Goal: Use online tool/utility: Utilize a website feature to perform a specific function

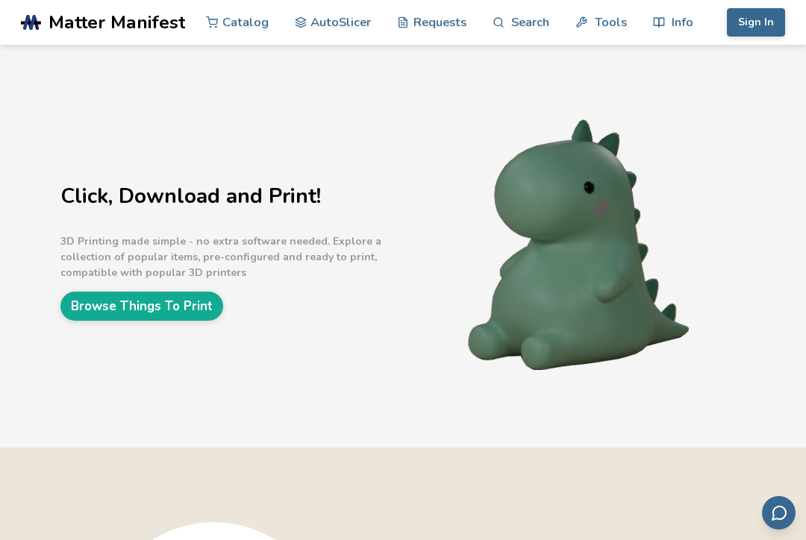
click at [338, 30] on link "AutoSlicer" at bounding box center [333, 22] width 77 height 45
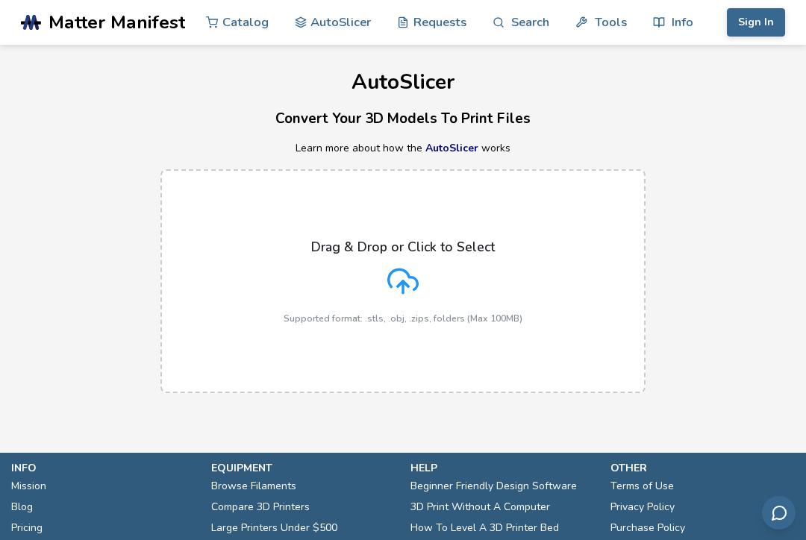
click at [372, 313] on p "Supported format: .stls, .obj, .zips, folders (Max 100MB)" at bounding box center [403, 318] width 239 height 10
click at [0, 0] on input "Drag & Drop or Click to Select Supported format: .stls, .obj, .zips, folders (M…" at bounding box center [0, 0] width 0 height 0
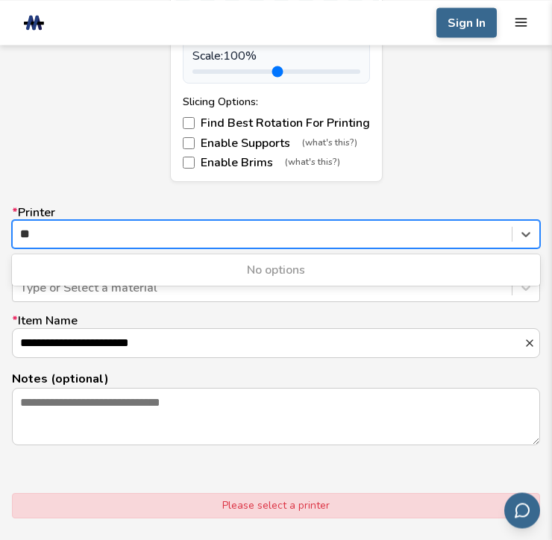
scroll to position [868, 0]
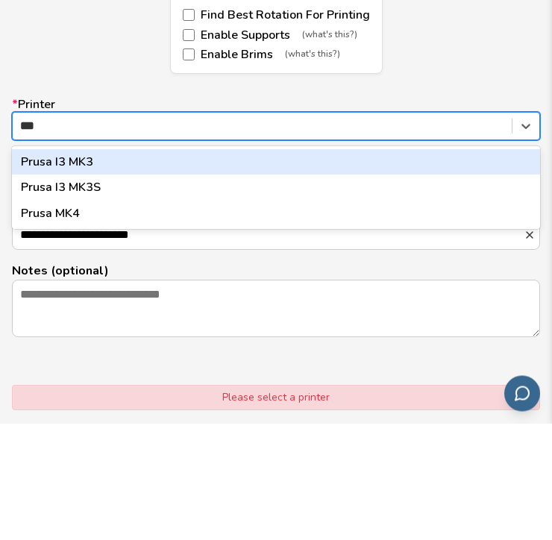
click at [135, 318] on div "Prusa MK4" at bounding box center [276, 330] width 528 height 25
type input "***"
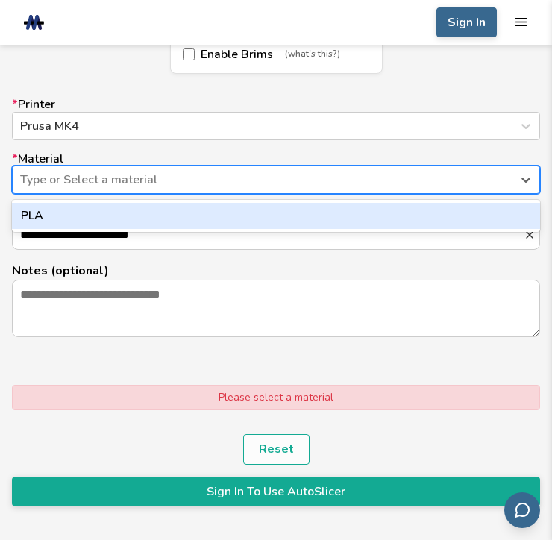
scroll to position [984, 0]
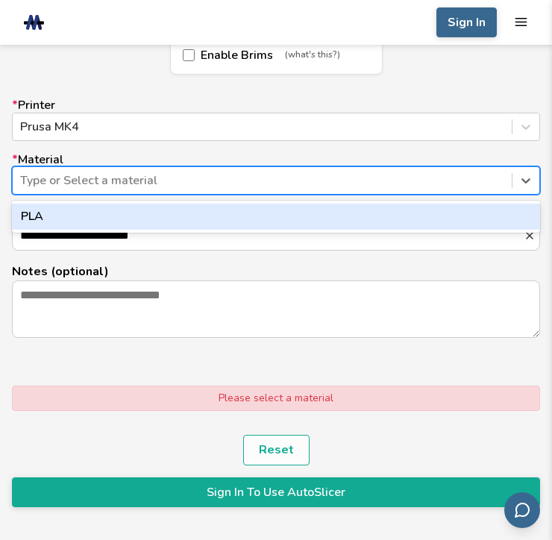
click at [334, 210] on div "PLA" at bounding box center [276, 216] width 528 height 25
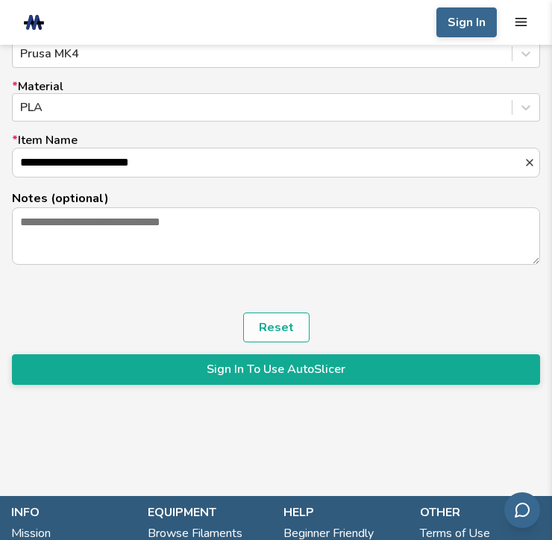
scroll to position [1060, 0]
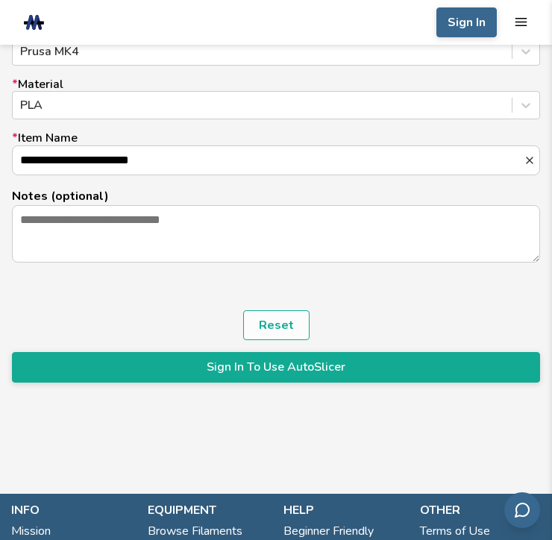
click at [376, 366] on button "Sign In To Use AutoSlicer" at bounding box center [276, 367] width 528 height 30
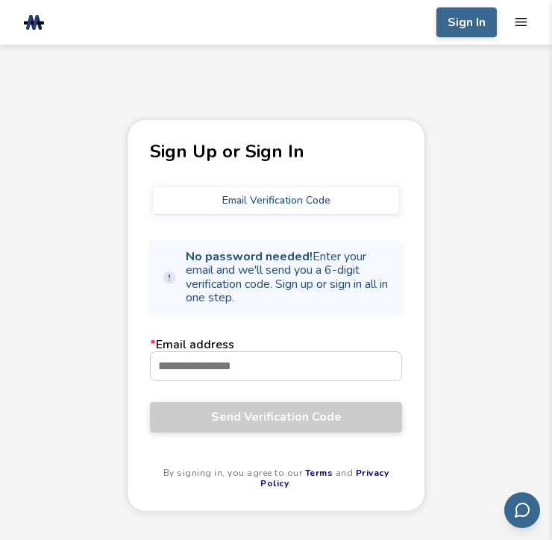
click at [352, 364] on input "* Email address" at bounding box center [276, 366] width 251 height 28
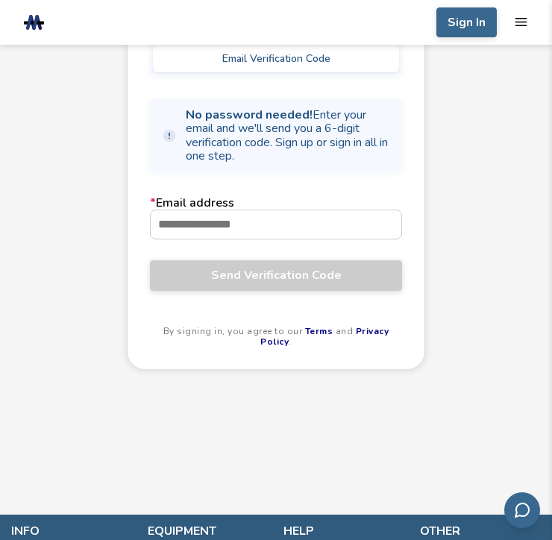
scroll to position [143, 0]
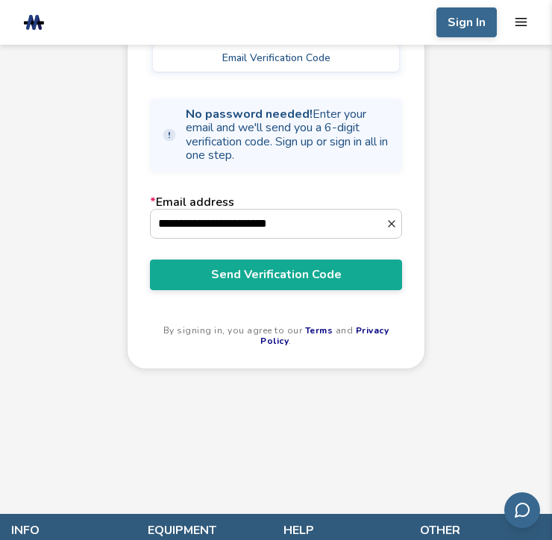
type input "**********"
click at [364, 276] on span "Send Verification Code" at bounding box center [276, 274] width 230 height 13
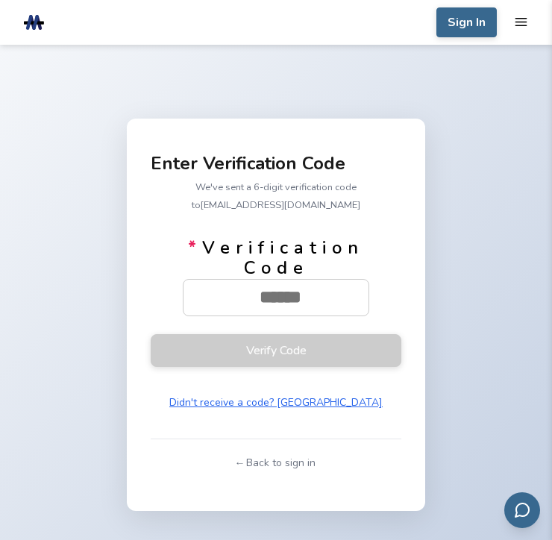
click at [237, 290] on input "* Verification Code" at bounding box center [281, 298] width 194 height 36
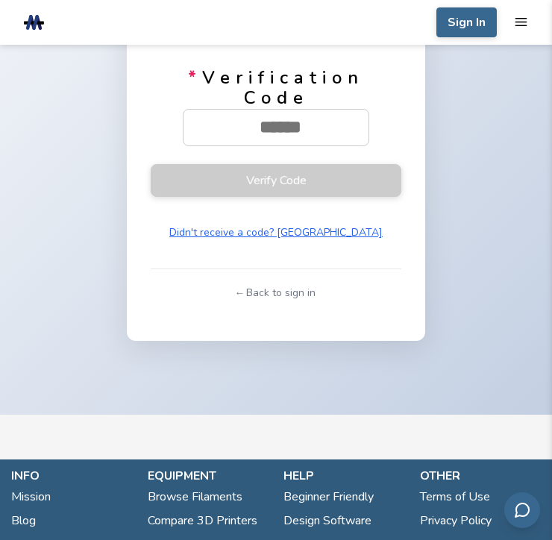
scroll to position [171, 0]
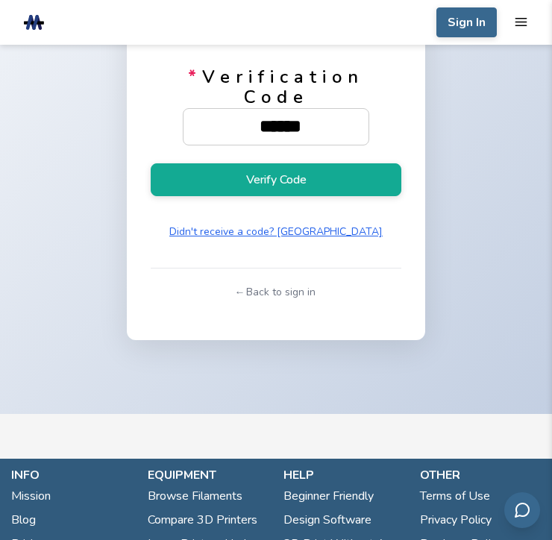
type input "******"
click at [363, 181] on button "Verify Code" at bounding box center [276, 179] width 251 height 33
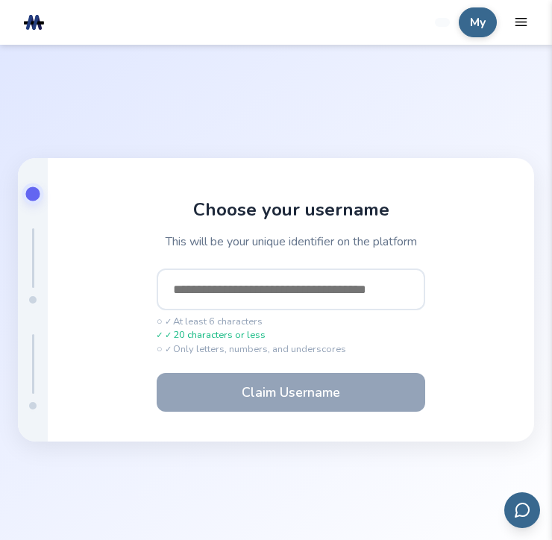
scroll to position [21, 0]
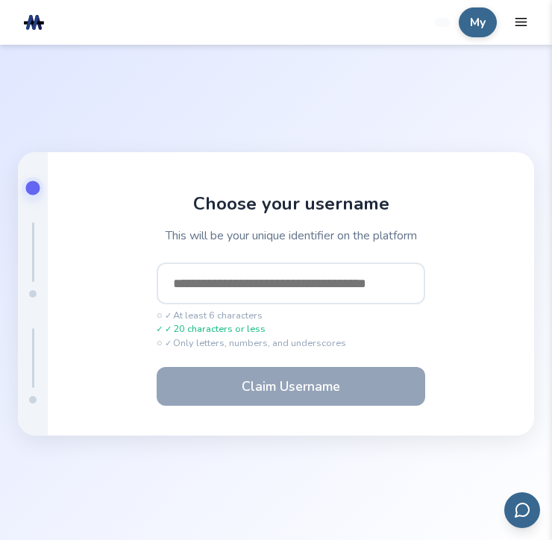
click at [358, 296] on input "text" at bounding box center [291, 284] width 269 height 42
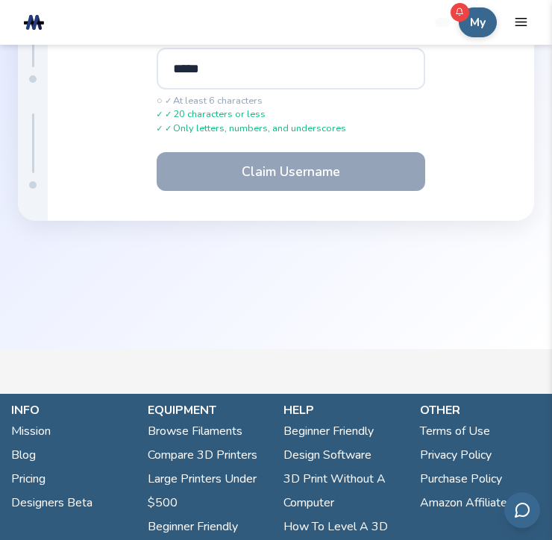
scroll to position [195, 0]
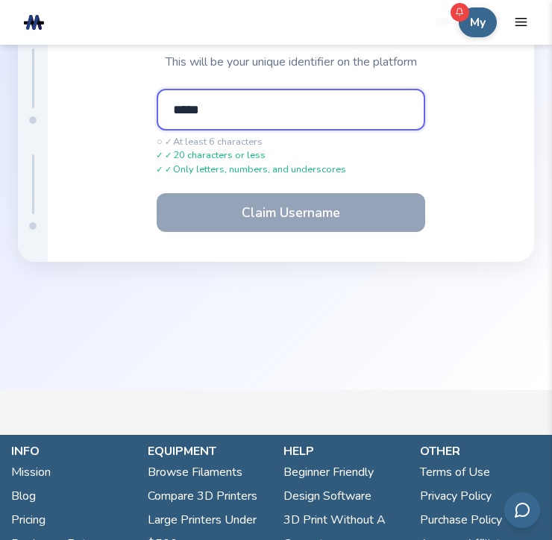
click at [359, 123] on input "*****" at bounding box center [291, 110] width 269 height 42
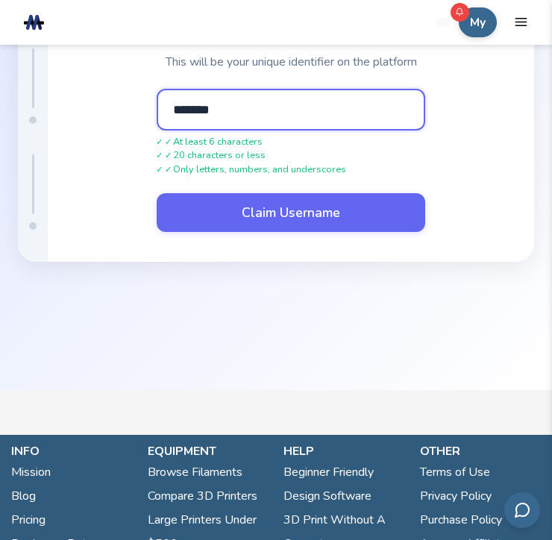
type input "*******"
click at [383, 216] on button "Claim Username" at bounding box center [291, 212] width 269 height 39
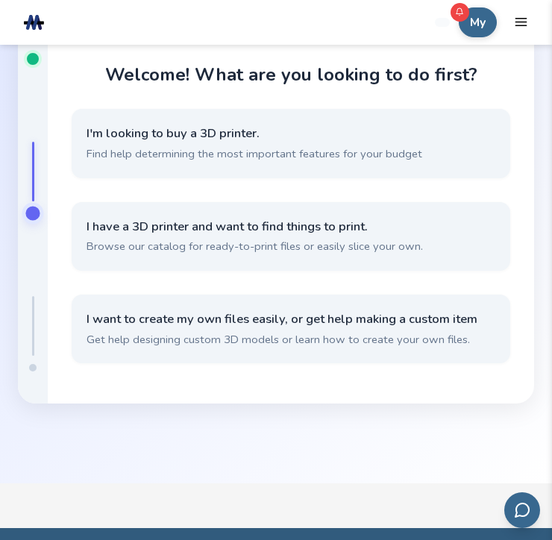
scroll to position [102, 0]
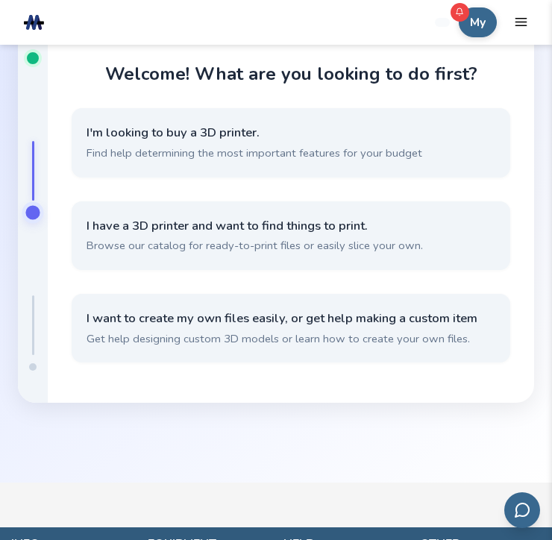
click at [416, 327] on span "I want to create my own files easily, or get help making a custom item" at bounding box center [291, 318] width 409 height 16
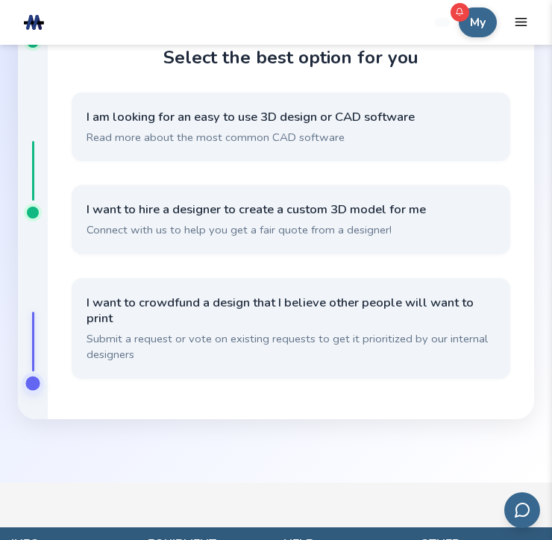
click at [434, 218] on span "I want to hire a designer to create a custom 3D model for me" at bounding box center [291, 209] width 409 height 16
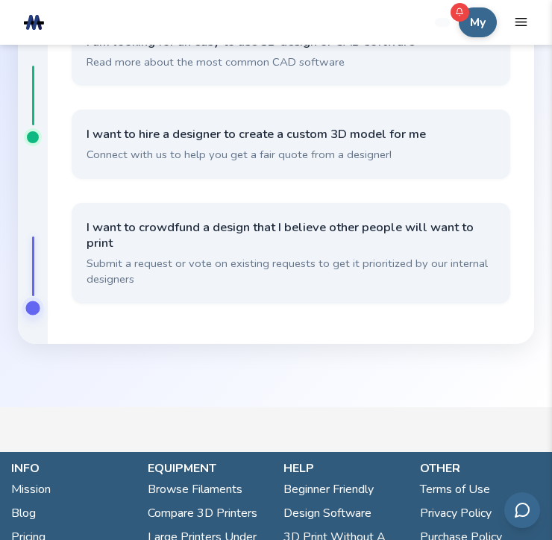
scroll to position [189, 0]
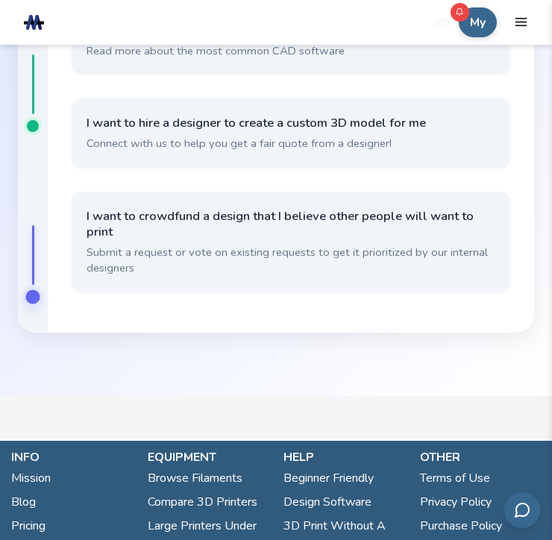
click at [450, 272] on span "Submit a request or vote on existing requests to get it prioritized by our inte…" at bounding box center [291, 260] width 409 height 31
click at [349, 237] on span "I want to crowdfund a design that I believe other people will want to print" at bounding box center [291, 224] width 409 height 32
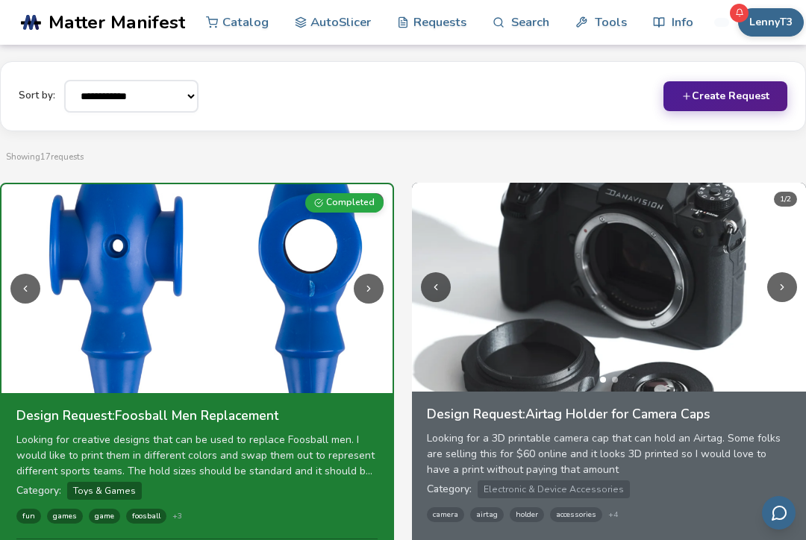
scroll to position [111, 0]
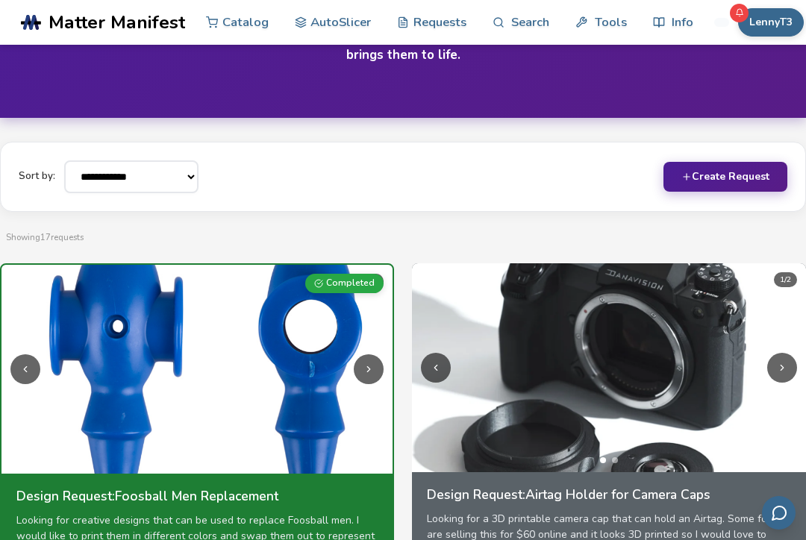
click at [343, 25] on link "AutoSlicer" at bounding box center [333, 22] width 77 height 45
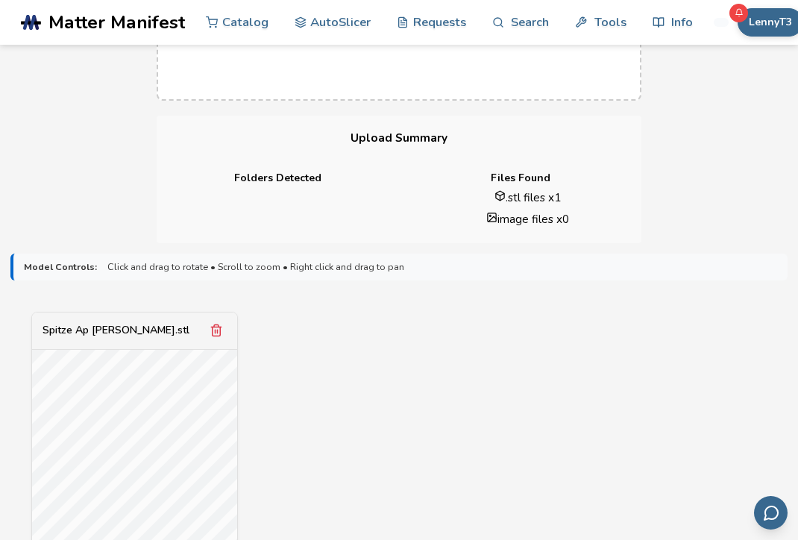
scroll to position [326, 0]
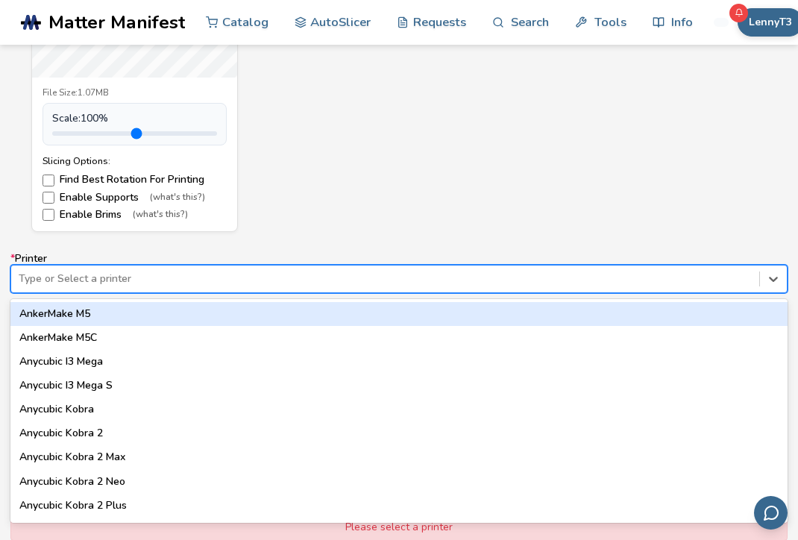
scroll to position [769, 0]
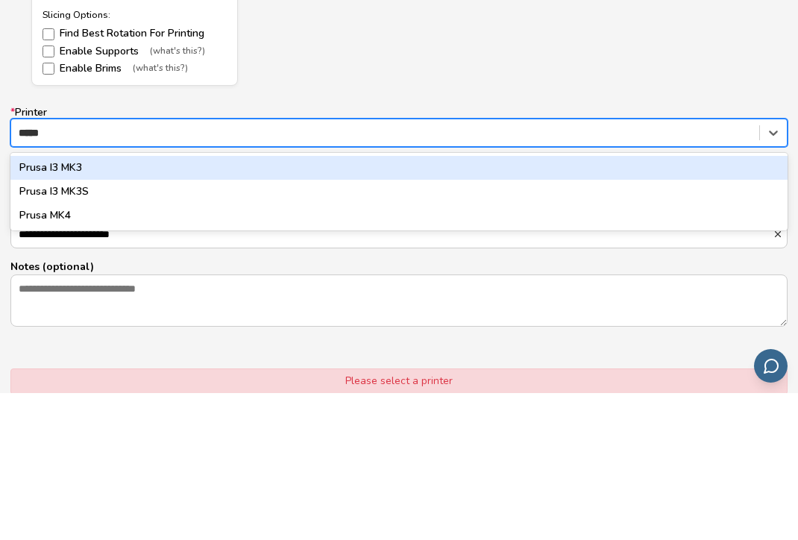
click at [123, 351] on div "Prusa MK4" at bounding box center [399, 363] width 778 height 24
type input "*****"
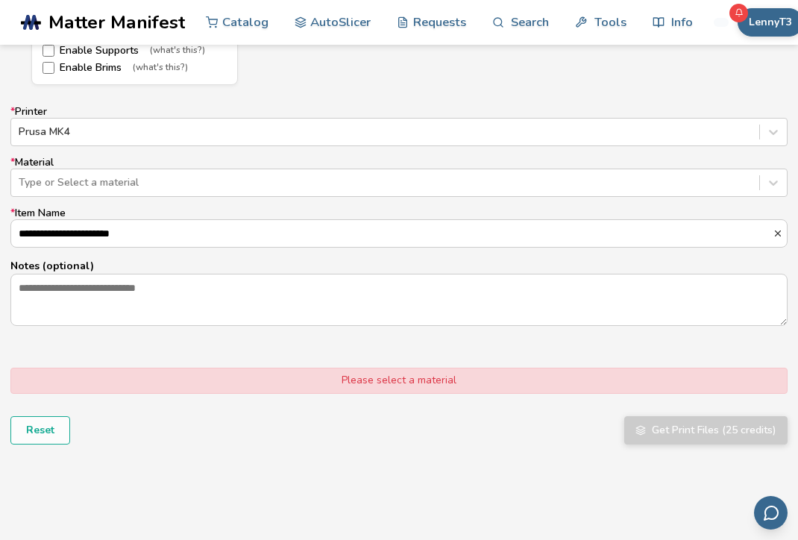
scroll to position [916, 0]
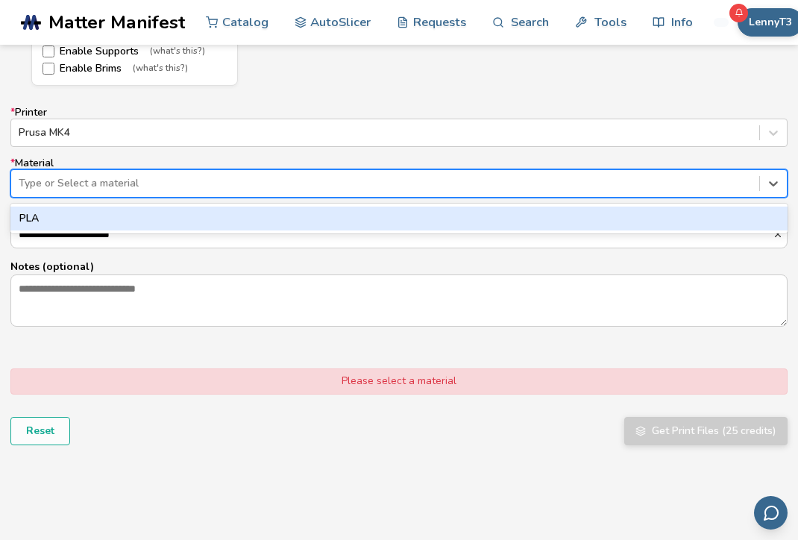
click at [305, 212] on div "PLA" at bounding box center [399, 219] width 778 height 24
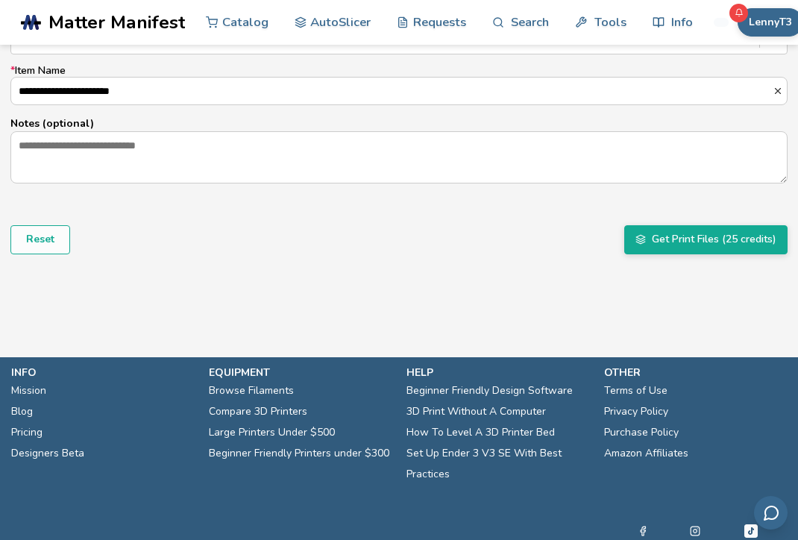
scroll to position [1065, 0]
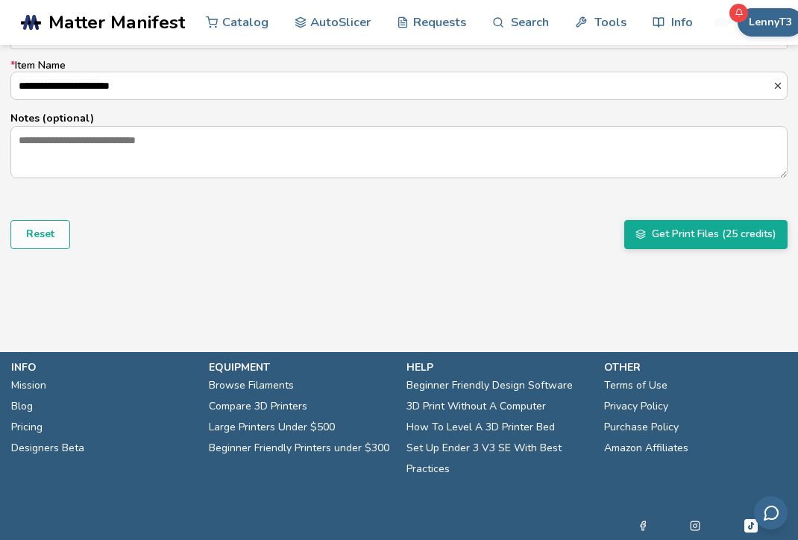
click at [551, 229] on button "Get Print Files (25 credits)" at bounding box center [706, 234] width 163 height 28
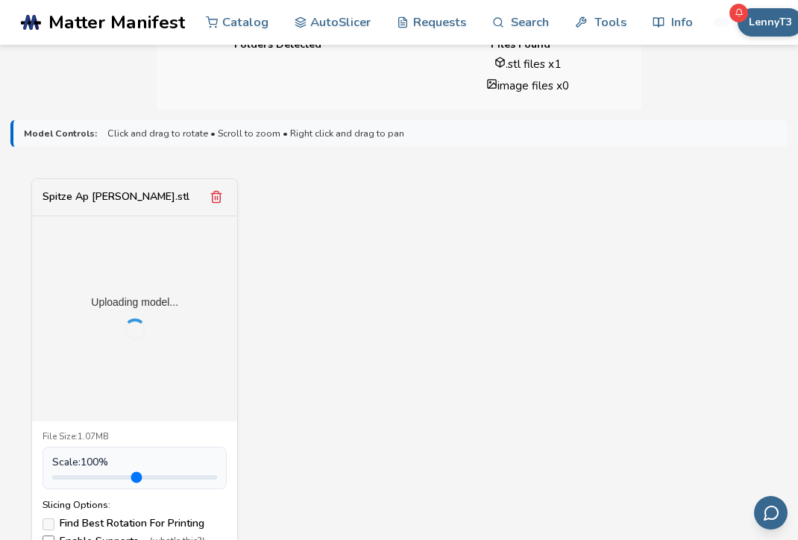
scroll to position [360, 0]
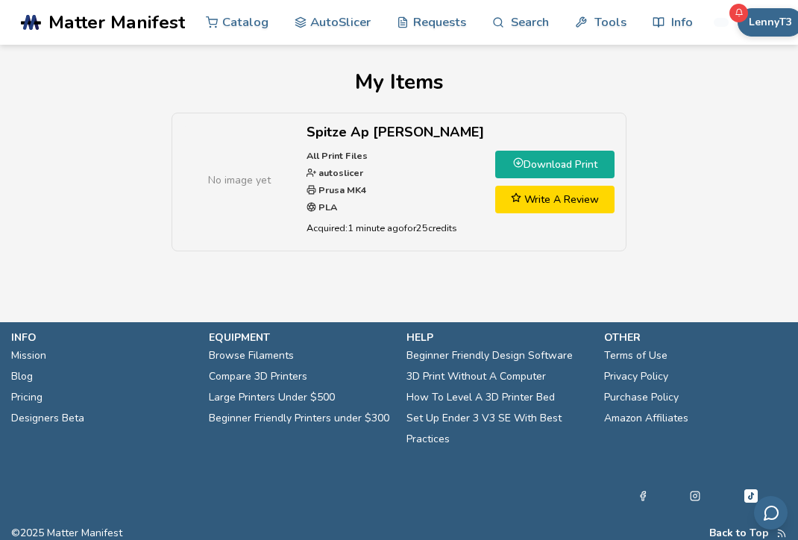
click at [551, 166] on link "Download Print" at bounding box center [555, 165] width 119 height 28
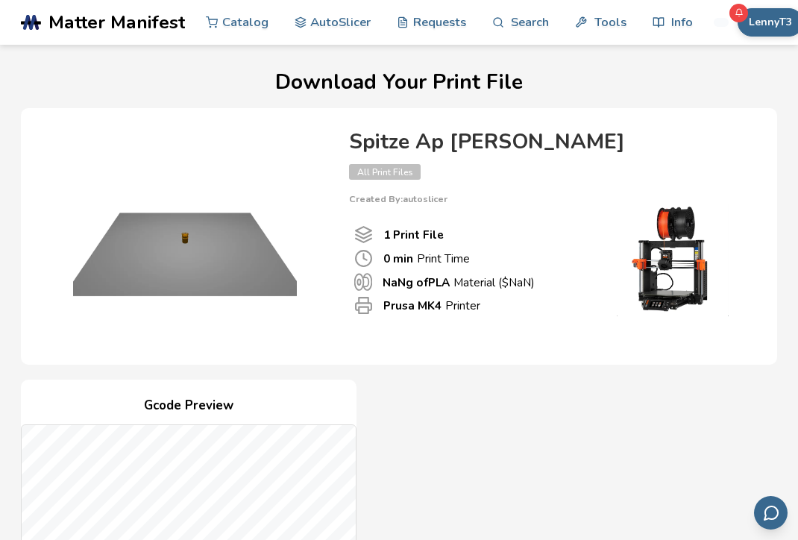
click at [323, 23] on link "AutoSlicer" at bounding box center [333, 22] width 77 height 45
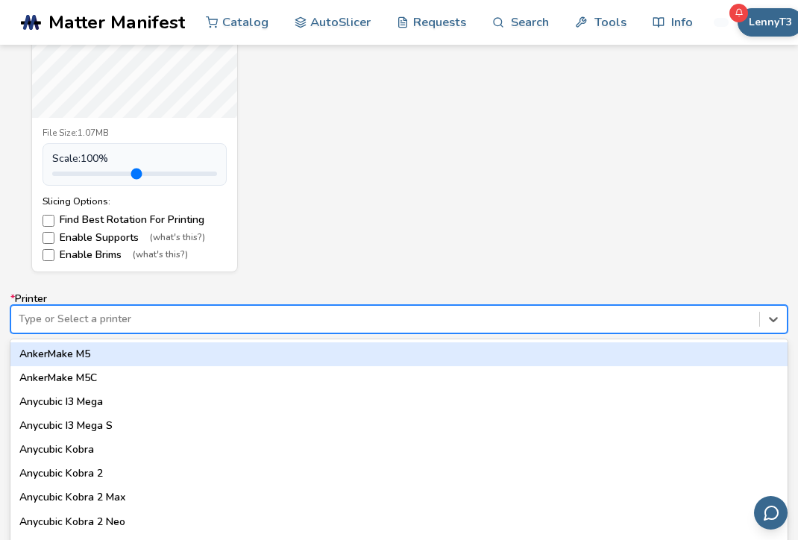
scroll to position [729, 0]
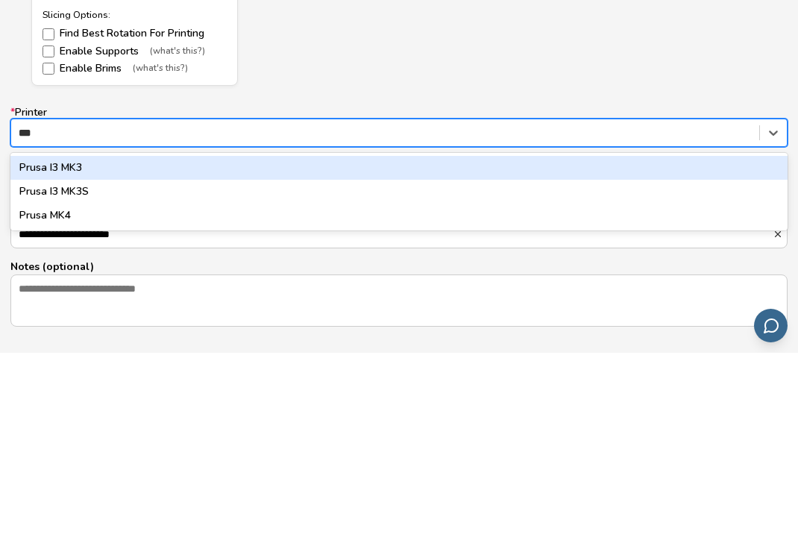
click at [171, 343] on div "Prusa I3 MK3" at bounding box center [399, 355] width 778 height 24
type input "***"
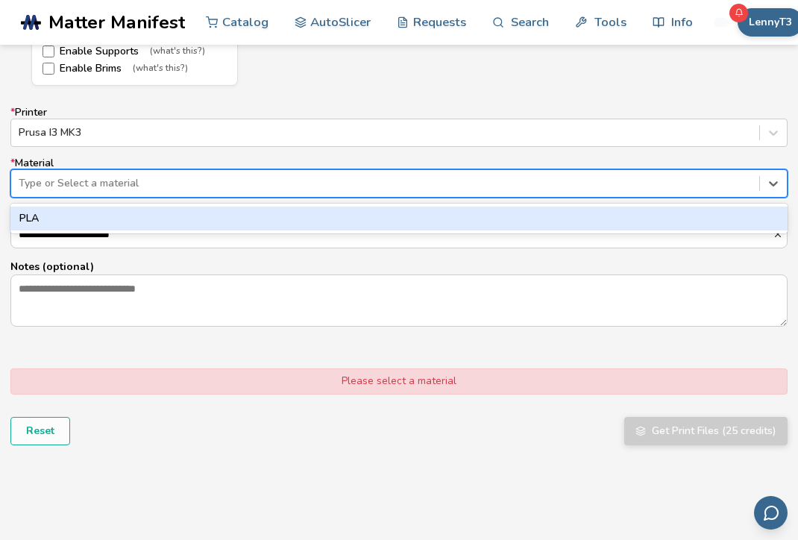
scroll to position [917, 0]
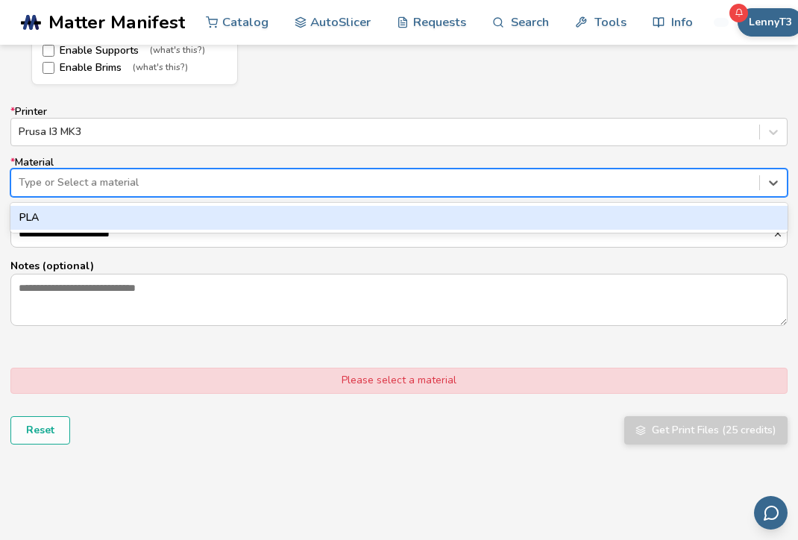
click at [314, 195] on div "**********" at bounding box center [399, 216] width 778 height 221
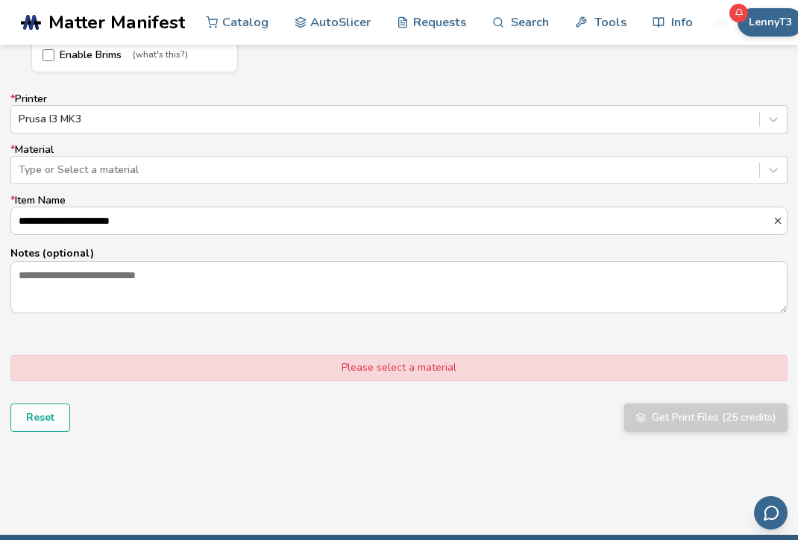
scroll to position [931, 0]
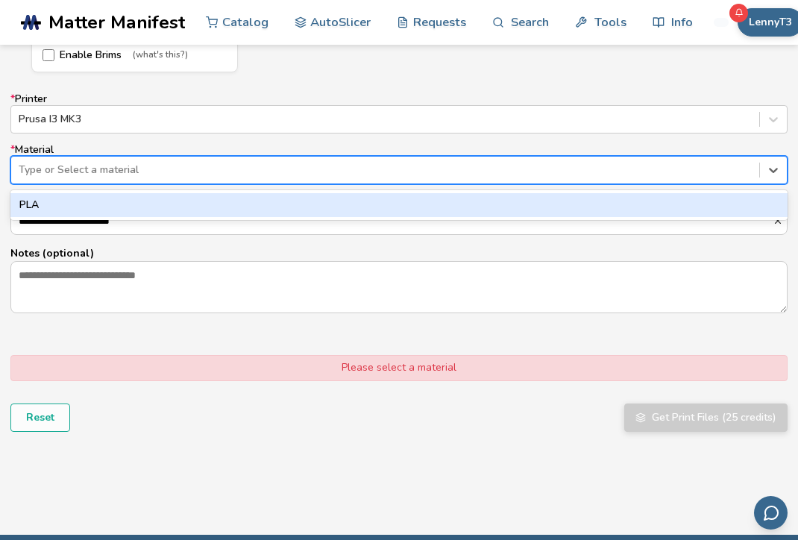
click at [193, 199] on div "PLA" at bounding box center [399, 205] width 778 height 24
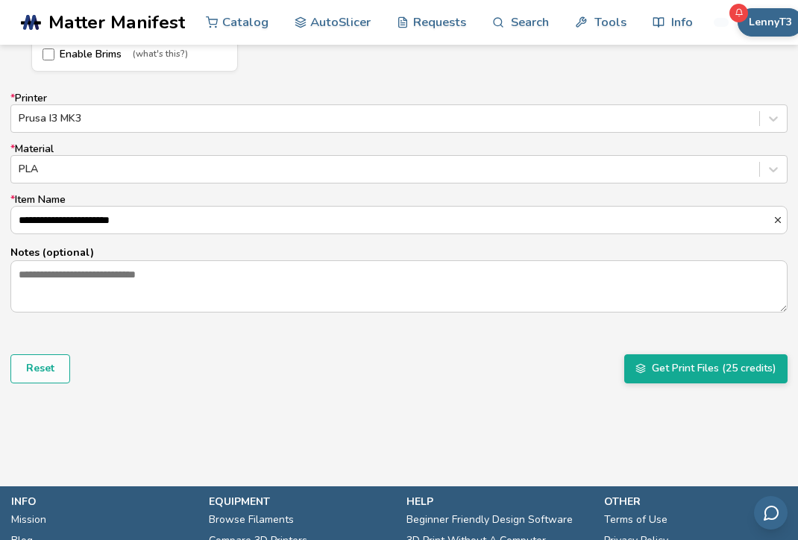
click at [693, 363] on button "Get Print Files (25 credits)" at bounding box center [706, 368] width 163 height 28
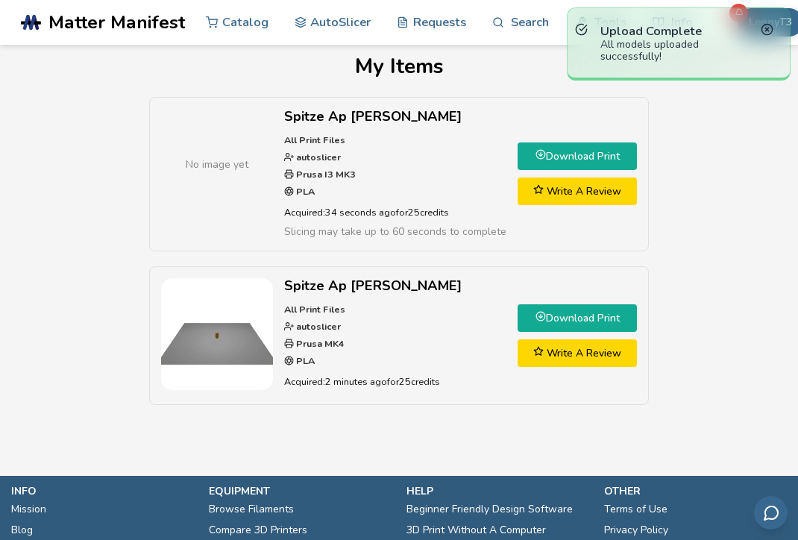
scroll to position [17, 0]
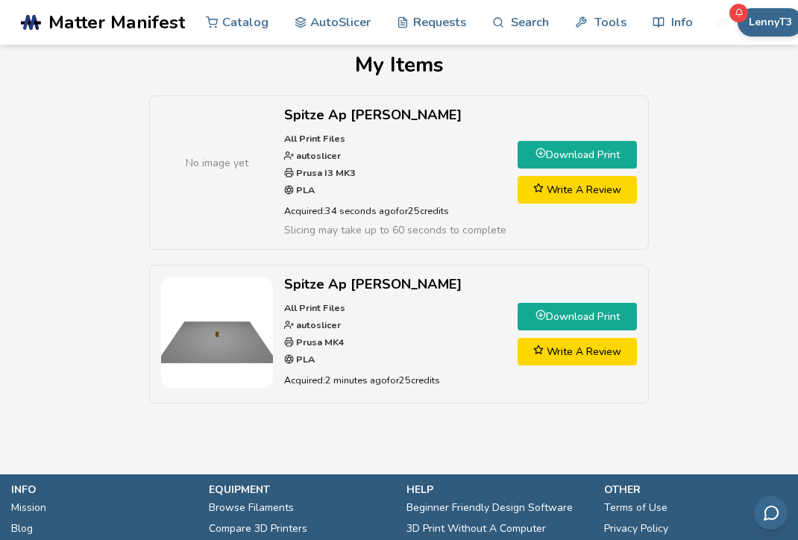
click at [610, 152] on link "Download Print" at bounding box center [577, 155] width 119 height 28
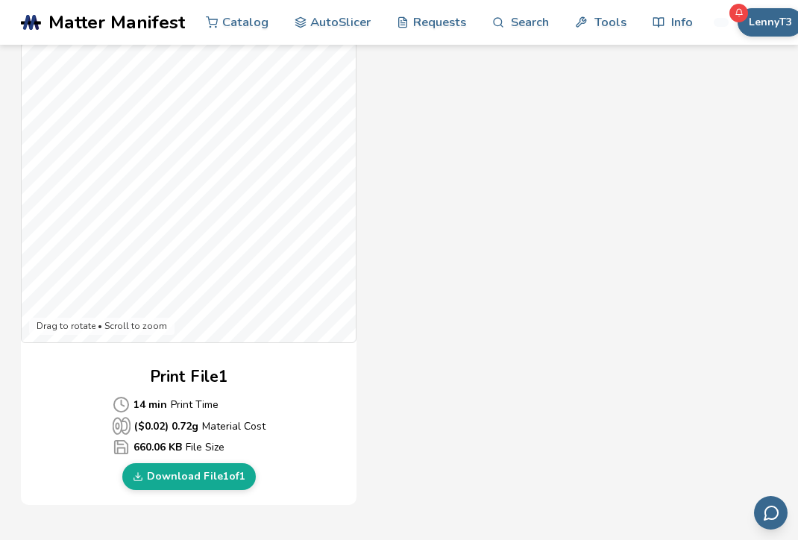
scroll to position [437, 0]
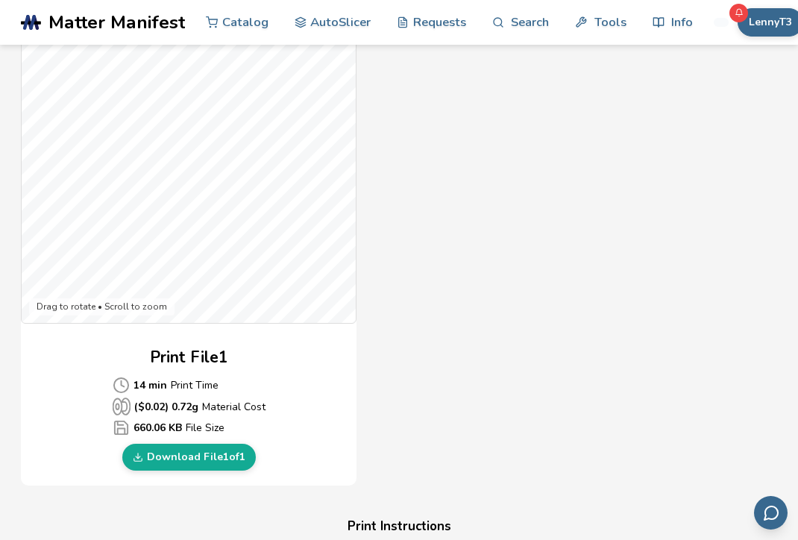
click at [238, 454] on link "Download File 1 of 1" at bounding box center [189, 457] width 134 height 27
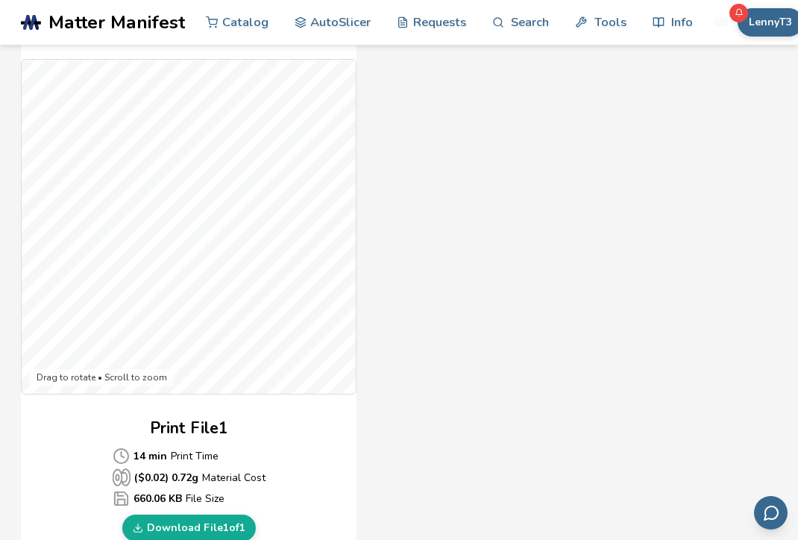
scroll to position [354, 0]
